Goal: Transaction & Acquisition: Register for event/course

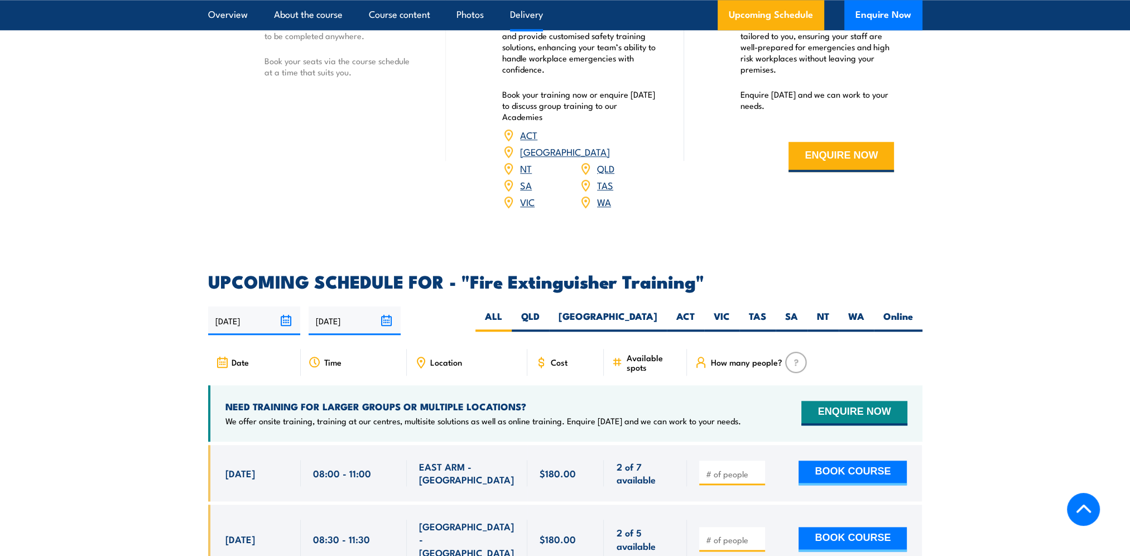
scroll to position [1618, 0]
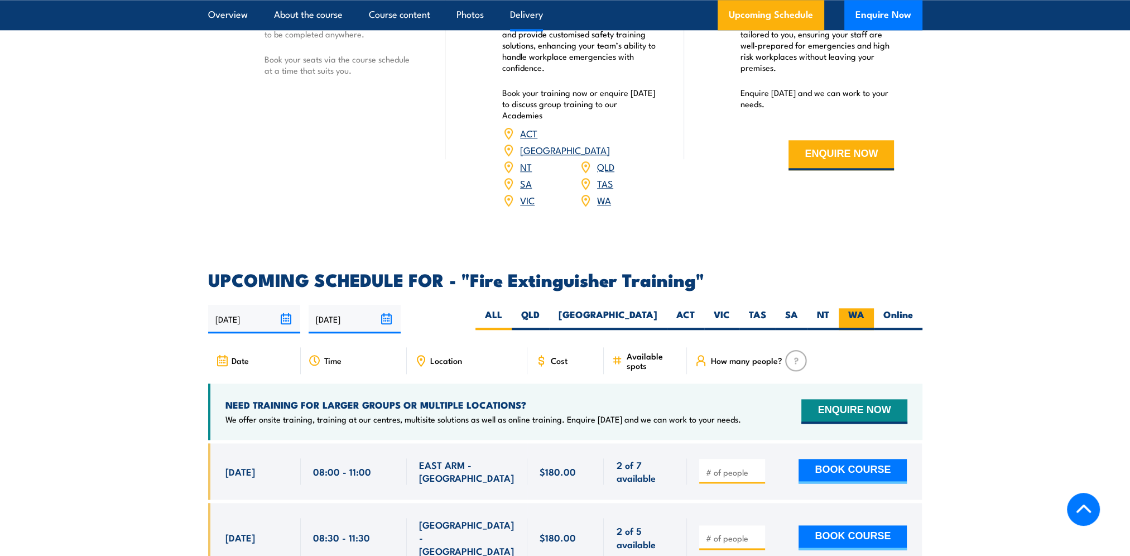
click at [857, 308] on label "WA" at bounding box center [855, 319] width 35 height 22
click at [864, 308] on input "WA" at bounding box center [867, 311] width 7 height 7
radio input "true"
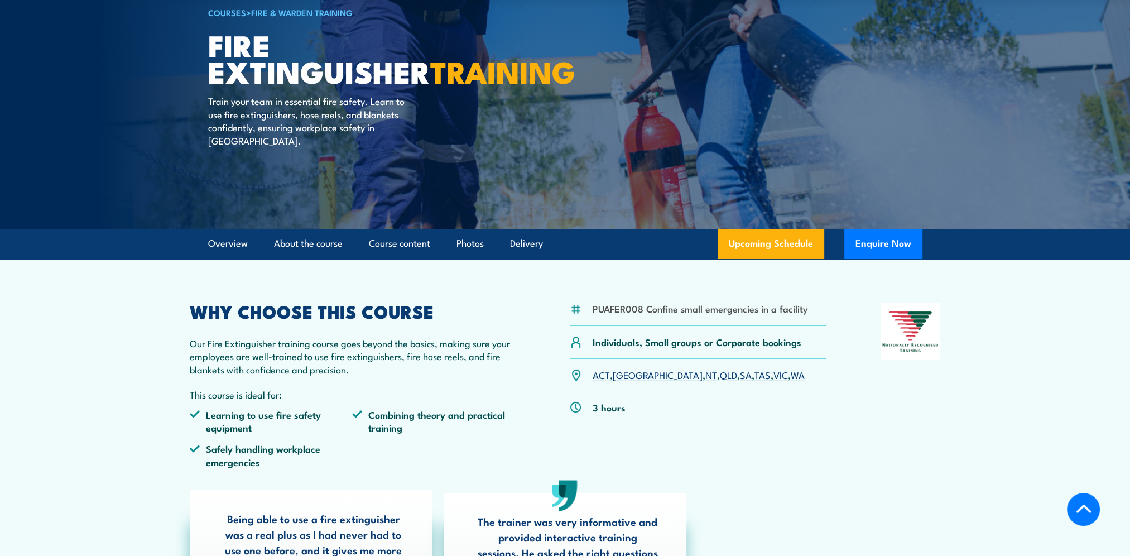
scroll to position [87, 0]
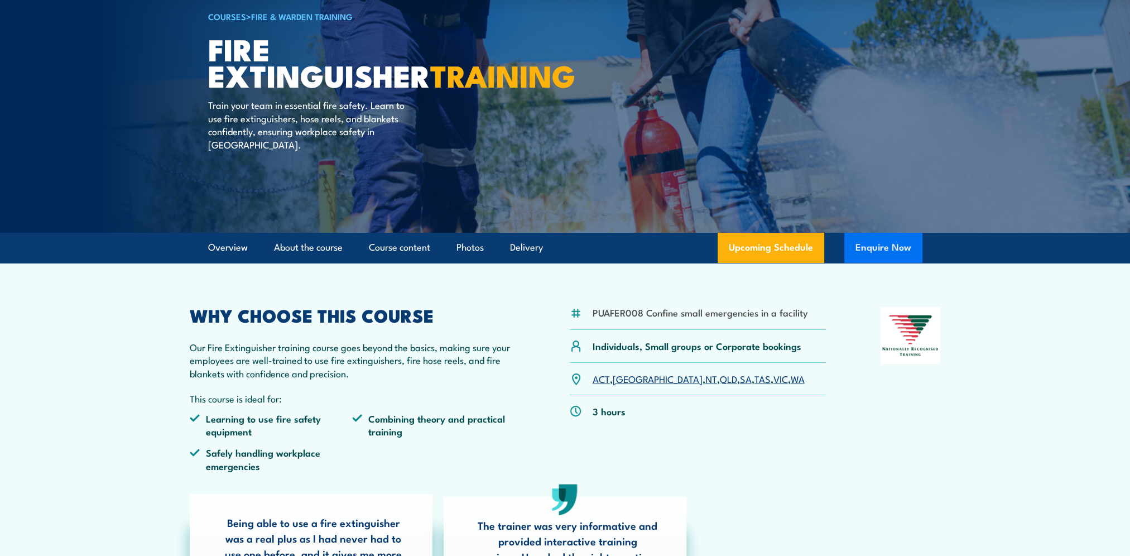
click at [885, 249] on button "Enquire Now" at bounding box center [883, 248] width 78 height 30
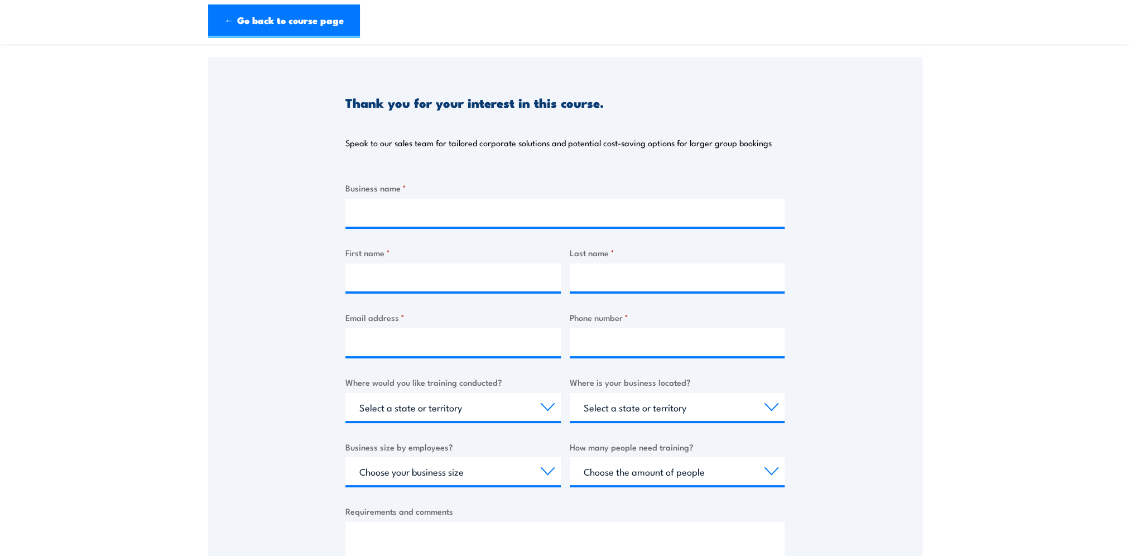
scroll to position [112, 0]
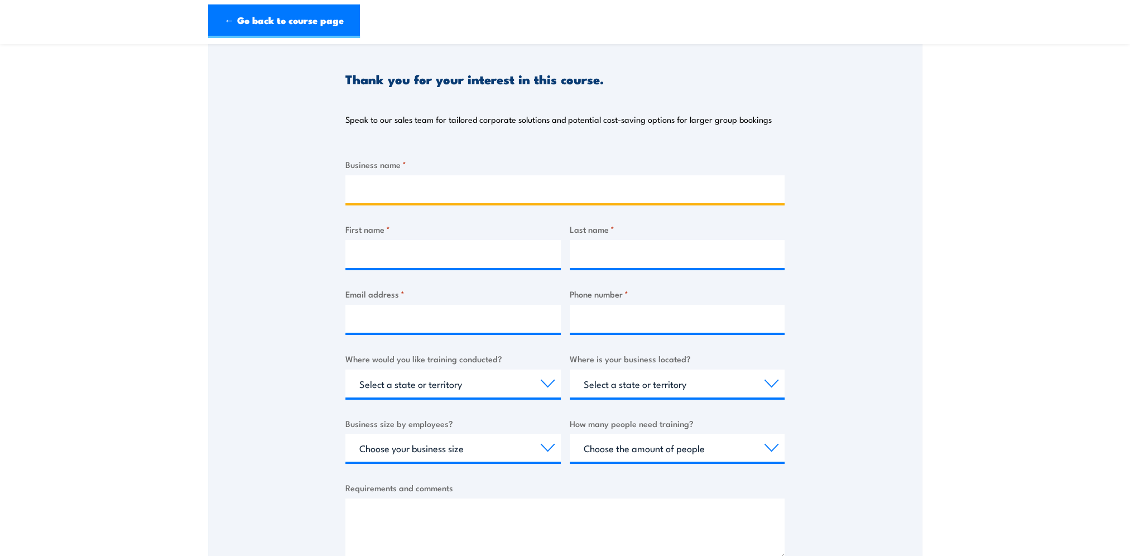
click at [402, 187] on input "Business name *" at bounding box center [564, 189] width 439 height 28
type input "-- Select Address -SEIMA"
type input "BRYAN"
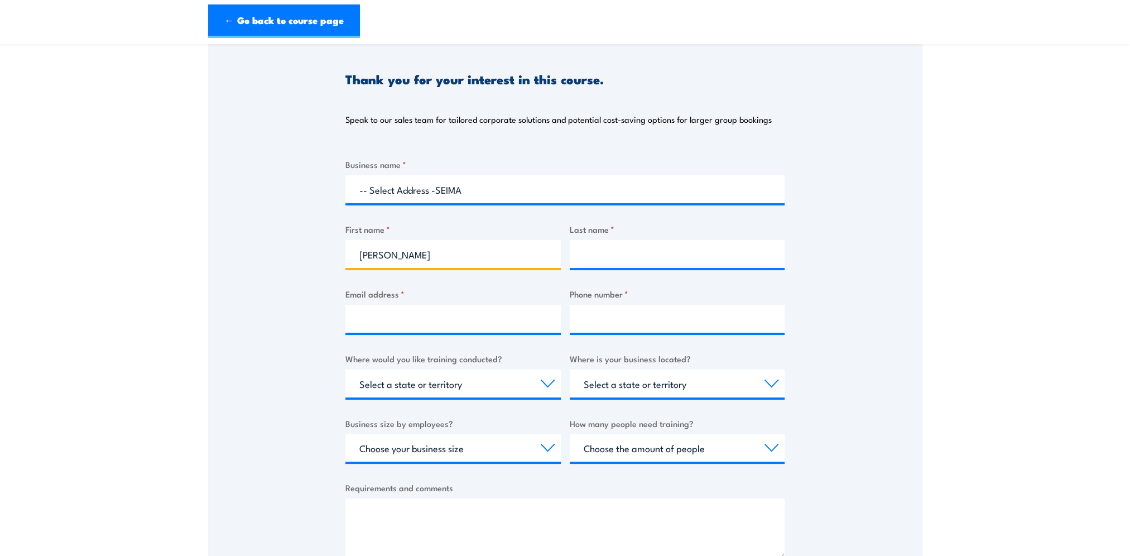
type input "KINSMAN"
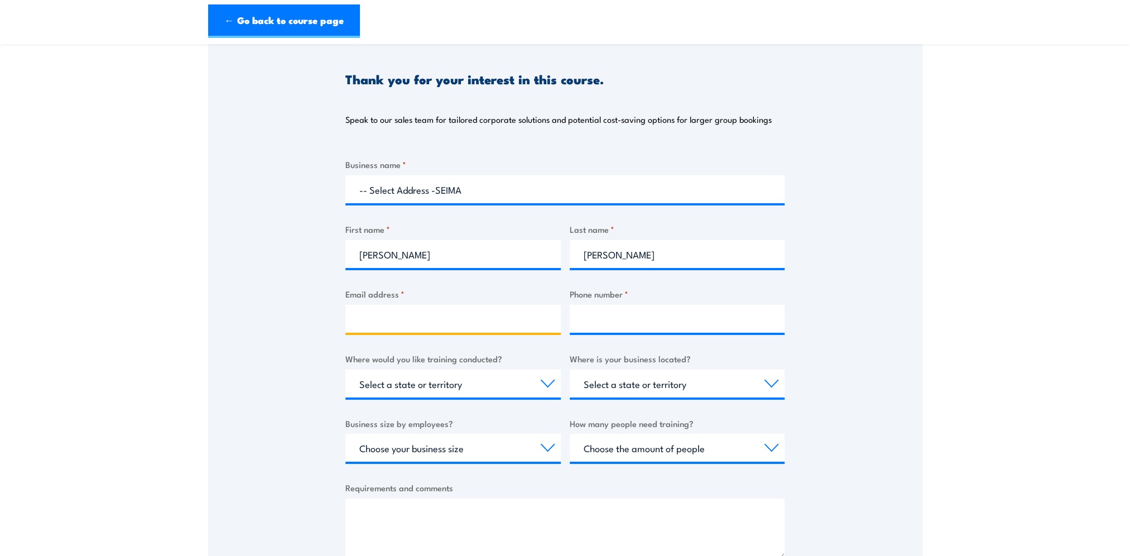
type input "bryan@seima.com.au"
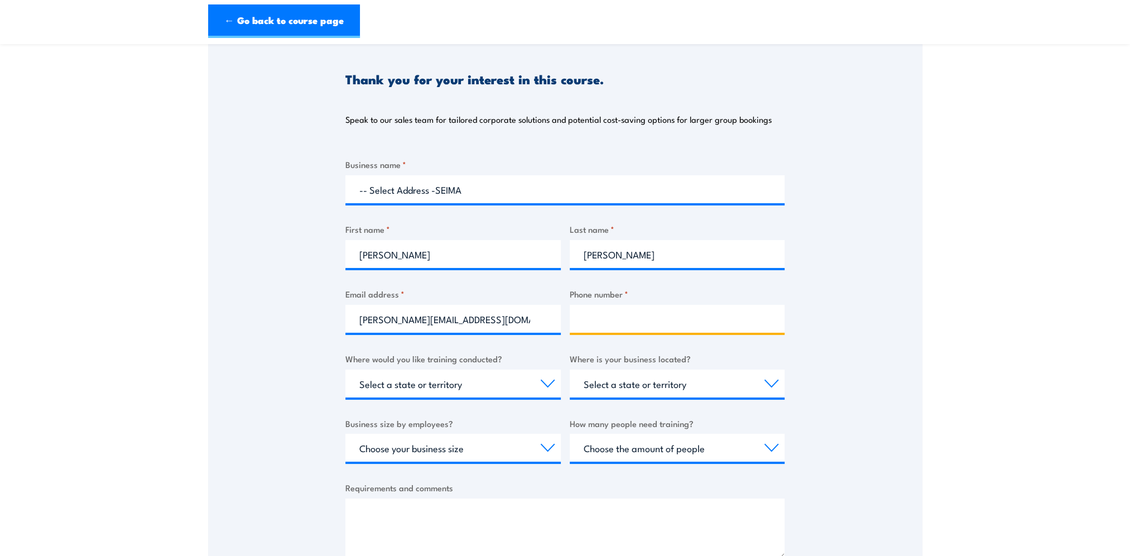
type input "0478510268"
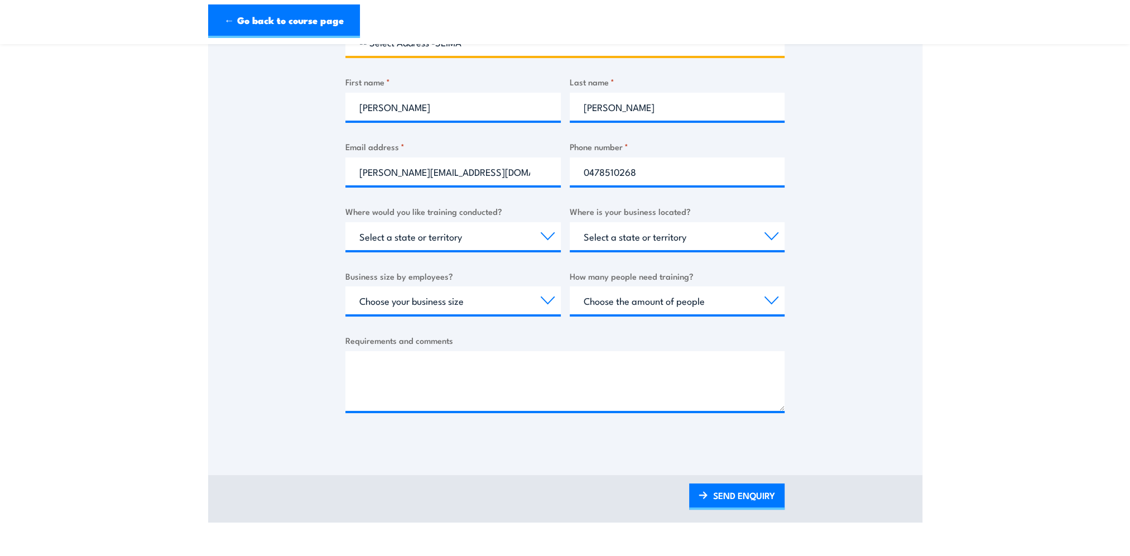
scroll to position [279, 0]
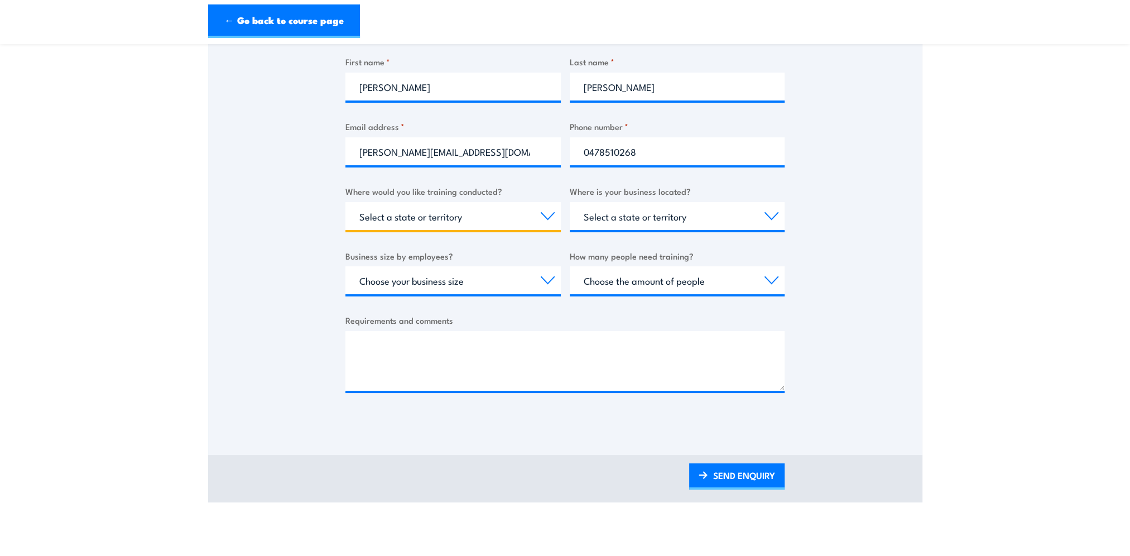
click at [546, 213] on select "Select a state or territory Nationally - multiple locations QLD NSW VIC SA ACT …" at bounding box center [452, 216] width 215 height 28
select select "WA"
click at [345, 202] on select "Select a state or territory Nationally - multiple locations QLD NSW VIC SA ACT …" at bounding box center [452, 216] width 215 height 28
click at [769, 214] on select "Select a state or territory QLD NSW VIC SA ACT WA TAS NT" at bounding box center [677, 216] width 215 height 28
select select "WA"
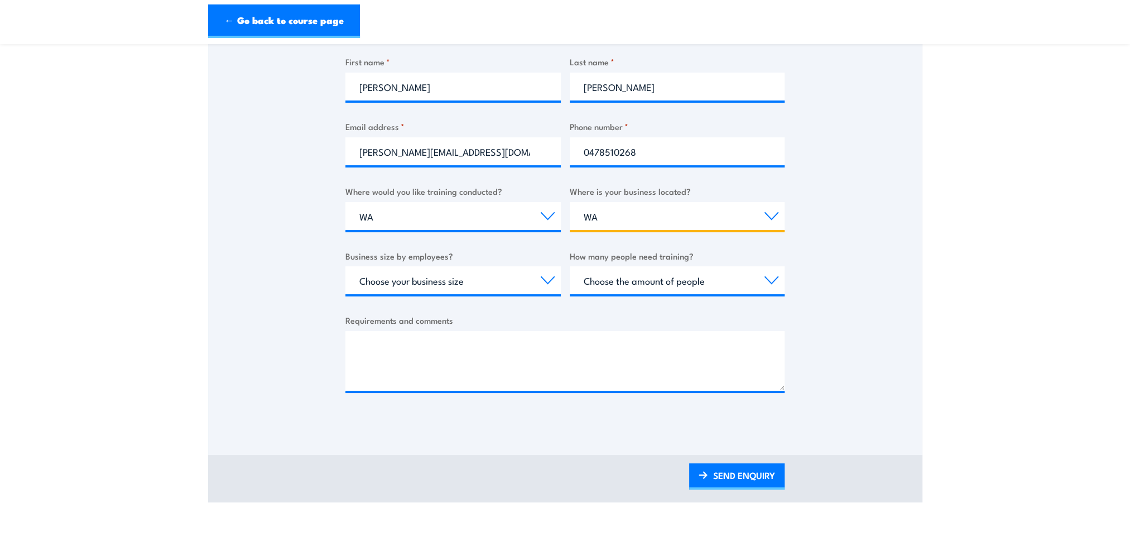
click at [570, 202] on select "Select a state or territory QLD NSW VIC SA ACT WA TAS NT" at bounding box center [677, 216] width 215 height 28
click at [543, 276] on select "Choose your business size 1 to 19 20 to 199 200+" at bounding box center [452, 280] width 215 height 28
select select "1 to 19"
click at [345, 266] on select "Choose your business size 1 to 19 20 to 199 200+" at bounding box center [452, 280] width 215 height 28
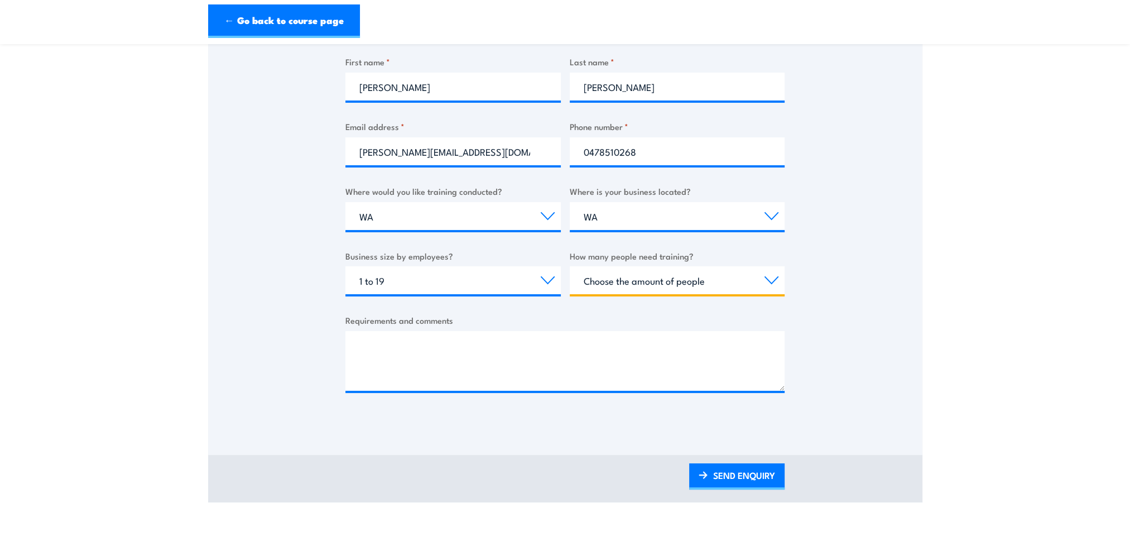
click at [773, 278] on select "Choose the amount of people 1 to 4 5 to 19 20+" at bounding box center [677, 280] width 215 height 28
select select "1 to 4"
click at [570, 266] on select "Choose the amount of people 1 to 4 5 to 19 20+" at bounding box center [677, 280] width 215 height 28
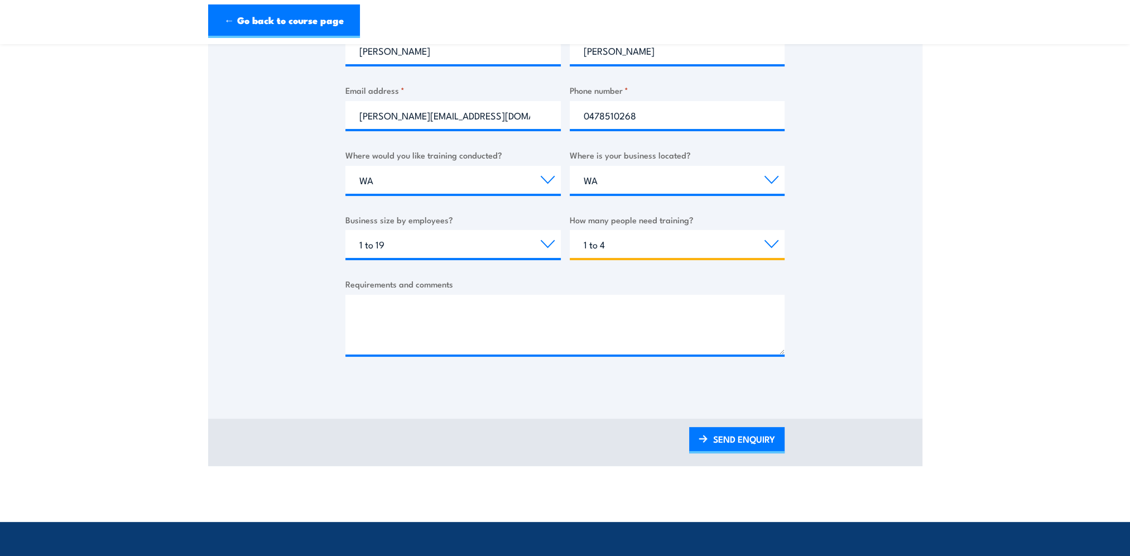
scroll to position [335, 0]
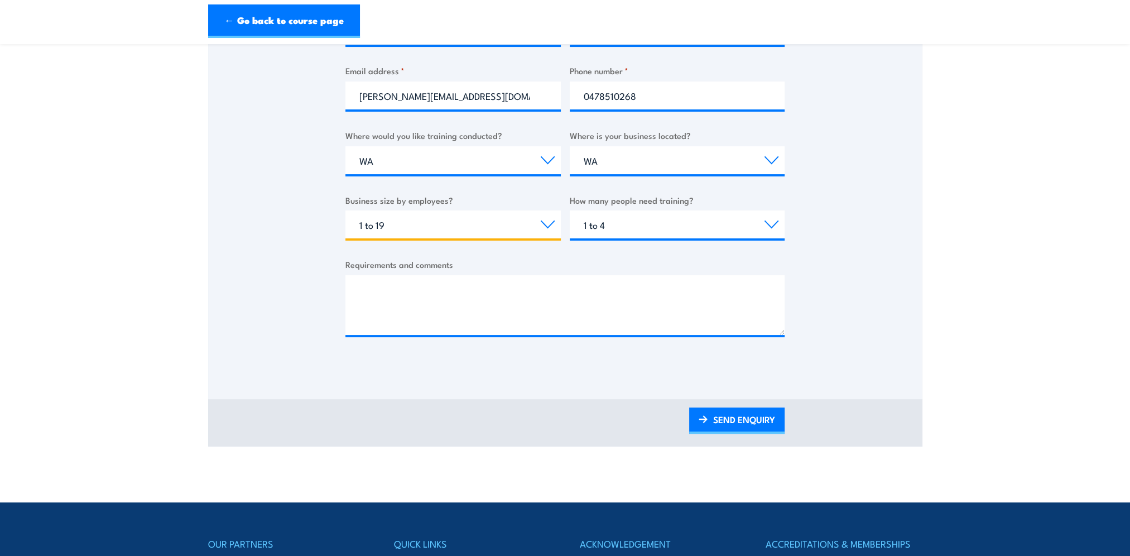
click at [545, 222] on select "Choose your business size 1 to 19 20 to 199 200+" at bounding box center [452, 224] width 215 height 28
select select
click at [345, 210] on select "Choose your business size 1 to 19 20 to 199 200+" at bounding box center [452, 224] width 215 height 28
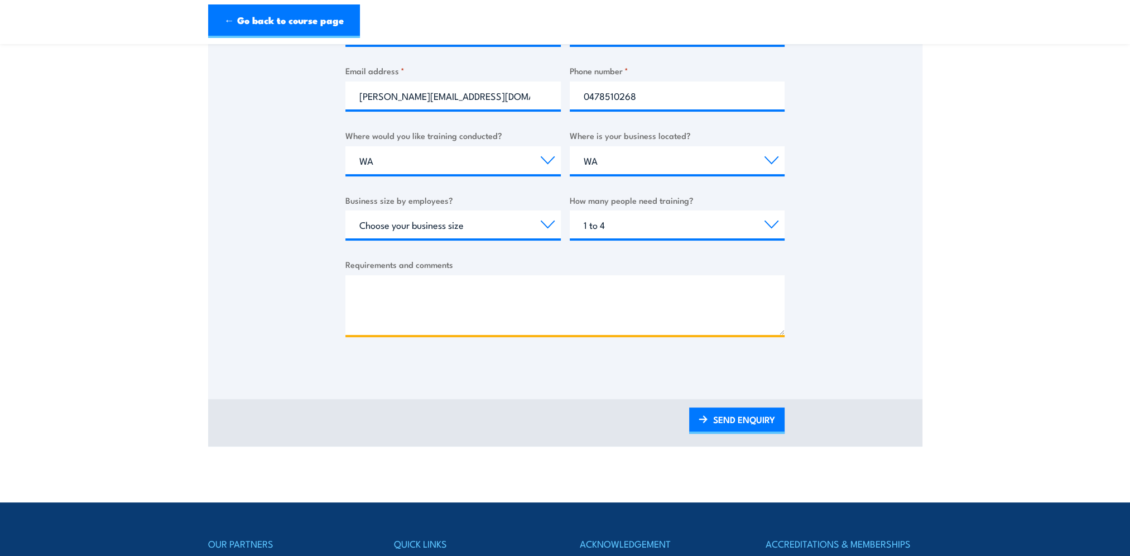
click at [368, 288] on textarea "Requirements and comments" at bounding box center [564, 305] width 439 height 60
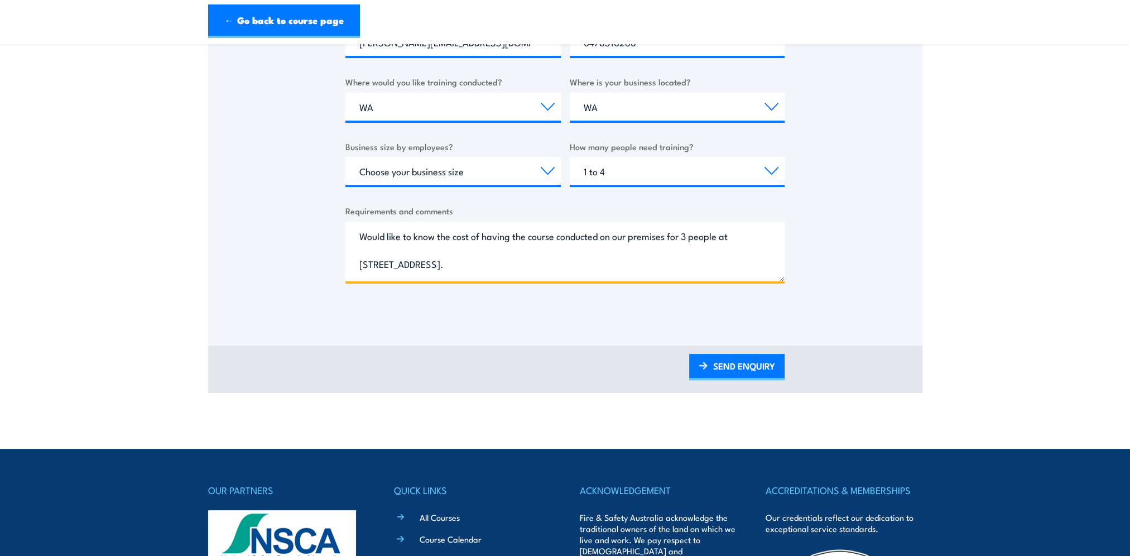
scroll to position [391, 0]
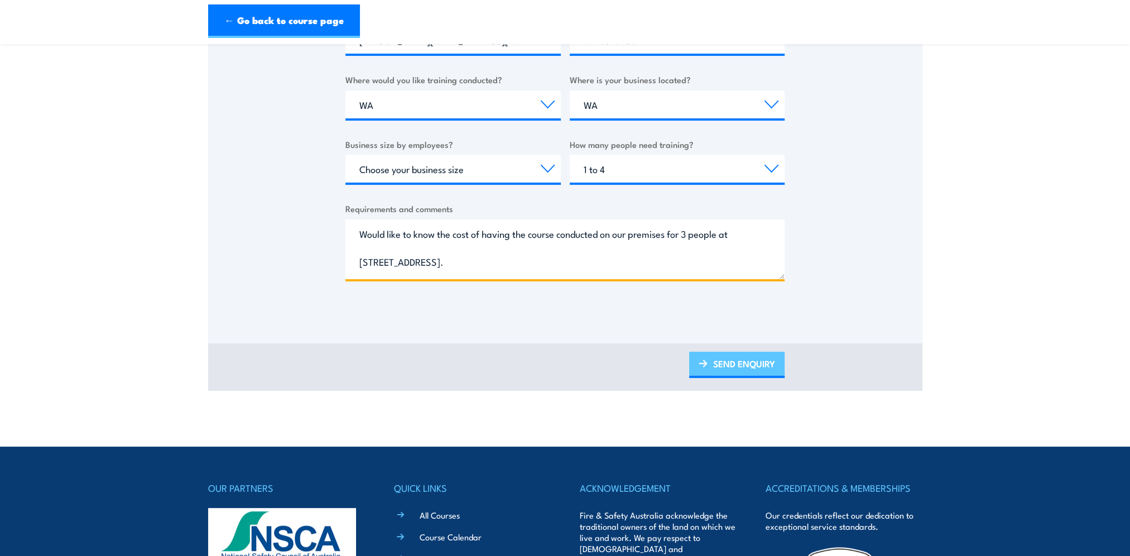
type textarea "Would like to know the cost of having the course conducted on our premises for …"
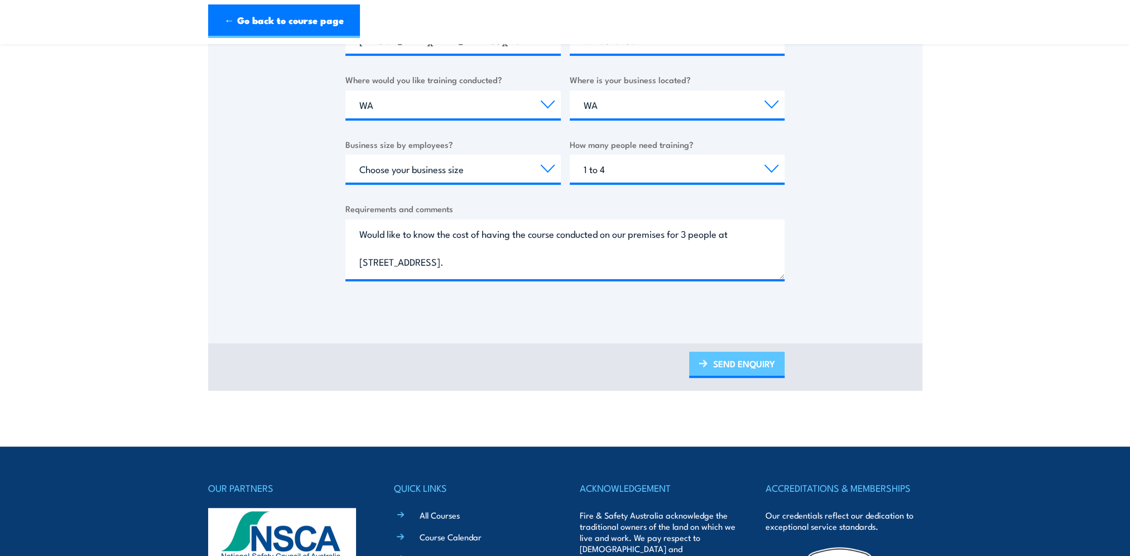
click at [735, 365] on link "SEND ENQUIRY" at bounding box center [736, 364] width 95 height 26
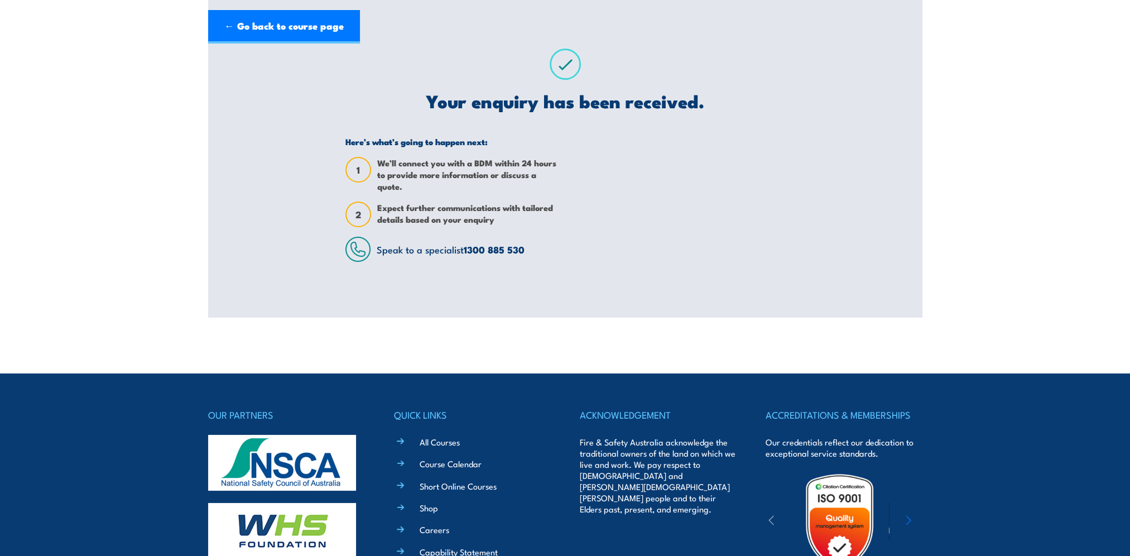
scroll to position [0, 0]
